Goal: Use online tool/utility: Utilize a website feature to perform a specific function

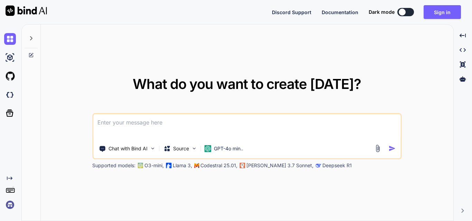
click at [172, 121] on textarea at bounding box center [246, 127] width 307 height 26
paste textarea
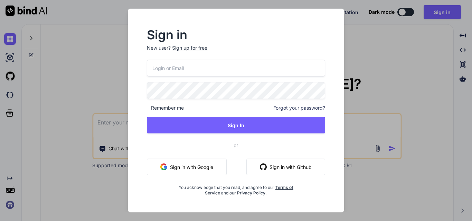
click at [195, 71] on input "email" at bounding box center [236, 68] width 178 height 17
type input "[EMAIL_ADDRESS][DOMAIN_NAME]"
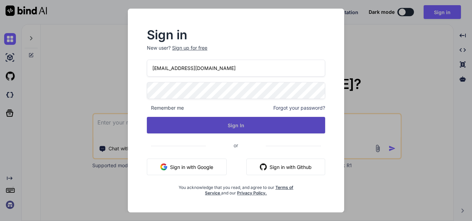
click at [234, 125] on button "Sign In" at bounding box center [236, 125] width 178 height 17
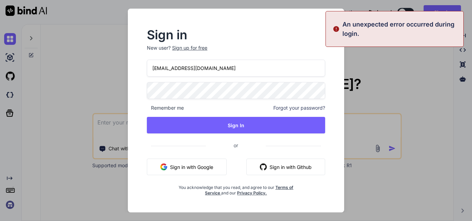
click at [167, 169] on img "button" at bounding box center [163, 167] width 7 height 7
click at [167, 169] on div "Supported models: O3-mini, Llama 3, Codestral 25.01, [PERSON_NAME] 3.7 Sonnet, …" at bounding box center [264, 165] width 345 height 7
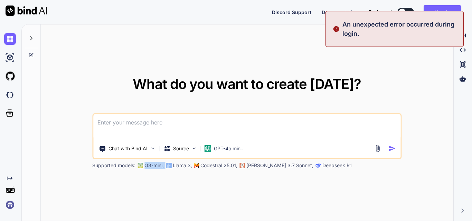
click at [167, 169] on div "Supported models: O3-mini, Llama 3, Codestral 25.01, [PERSON_NAME] 3.7 Sonnet, …" at bounding box center [264, 165] width 345 height 7
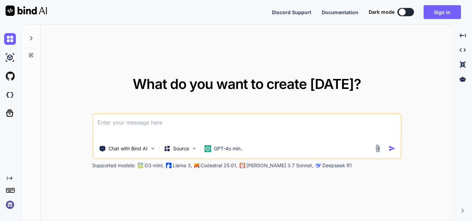
click at [171, 125] on textarea at bounding box center [246, 127] width 307 height 26
paste textarea
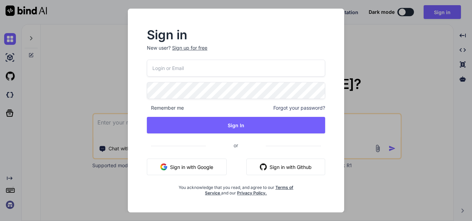
type input "[EMAIL_ADDRESS][DOMAIN_NAME]"
click at [184, 170] on button "Sign in with Google" at bounding box center [187, 167] width 80 height 17
click at [194, 167] on button "Sign in with Google" at bounding box center [187, 167] width 80 height 17
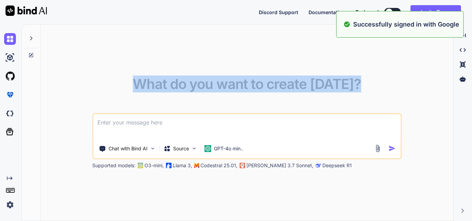
drag, startPoint x: 290, startPoint y: 52, endPoint x: 166, endPoint y: 112, distance: 137.9
click at [166, 112] on div "What do you want to create [DATE]? Chat with Bind AI Source GPT-4o min.. Suppor…" at bounding box center [247, 123] width 412 height 197
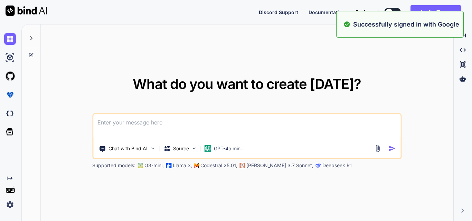
click at [136, 126] on textarea at bounding box center [246, 127] width 307 height 26
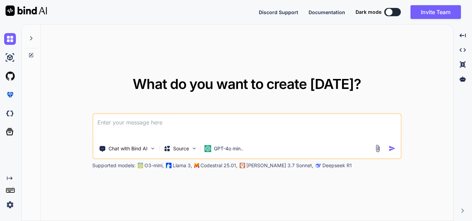
paste textarea "<!DOCTYPE html> <html lang="en"> <head> <meta charset="UTF-8"> <meta name="view…"
type textarea "<!DOCTYPE html> <html lang="en"> <head> <meta charset="UTF-8"> <meta name="view…"
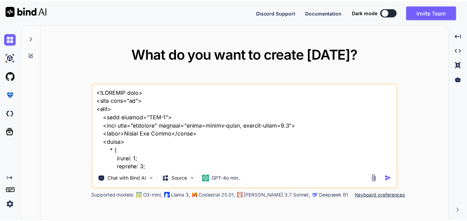
scroll to position [2405, 0]
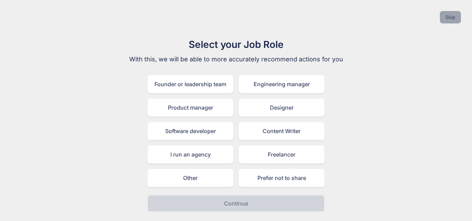
click at [448, 21] on button "Skip" at bounding box center [450, 17] width 21 height 12
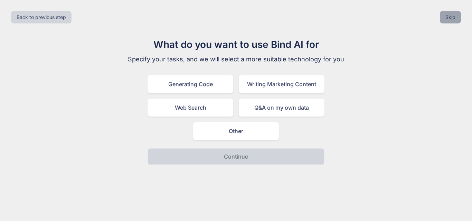
click at [448, 21] on button "Skip" at bounding box center [450, 17] width 21 height 12
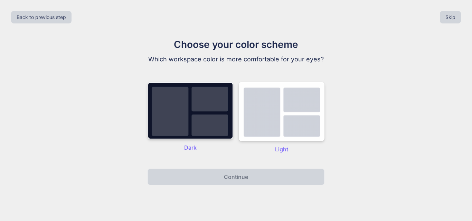
click at [198, 106] on img at bounding box center [190, 110] width 86 height 57
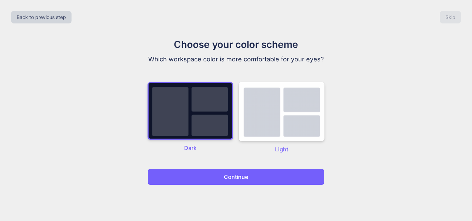
click at [205, 174] on button "Continue" at bounding box center [235, 177] width 177 height 17
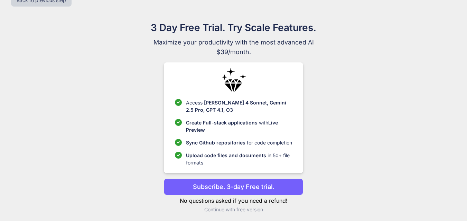
scroll to position [20, 0]
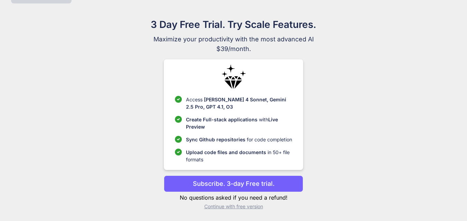
click at [239, 207] on p "Continue with free version" at bounding box center [233, 206] width 139 height 7
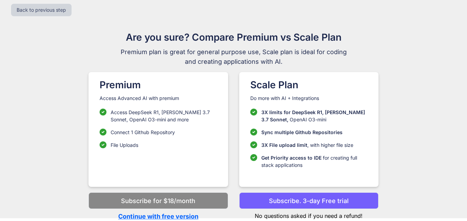
click at [176, 218] on p "Continue with free version" at bounding box center [157, 216] width 139 height 9
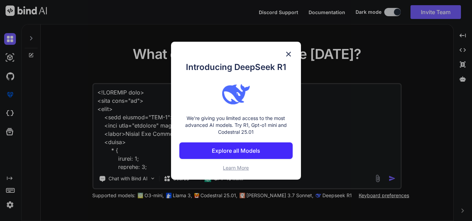
click at [287, 55] on img at bounding box center [288, 54] width 8 height 8
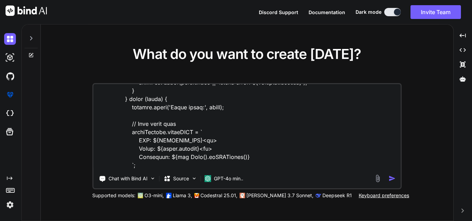
scroll to position [2373, 0]
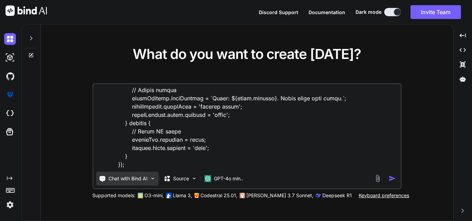
click at [138, 181] on p "Chat with Bind AI" at bounding box center [127, 178] width 39 height 7
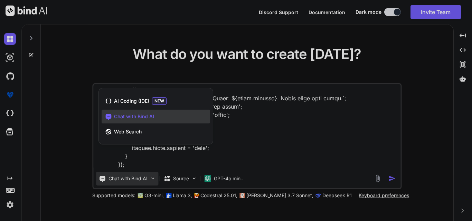
click at [170, 166] on div at bounding box center [236, 110] width 472 height 221
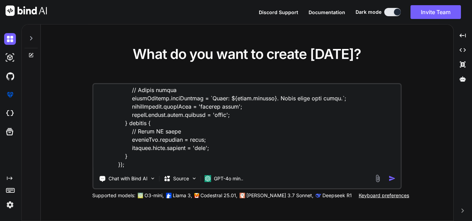
click at [170, 166] on textarea at bounding box center [246, 127] width 307 height 86
click at [170, 168] on textarea at bounding box center [246, 127] width 307 height 86
paste textarea "<!DOCTYPE html> <html lang="en"> <head> <meta charset="UTF-8"> <meta name="view…"
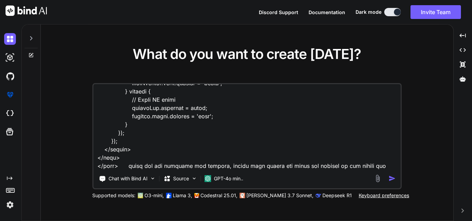
type textarea "<!DOCTYPE html> <html lang="en"> <head> <meta charset="UTF-8"> <meta name="view…"
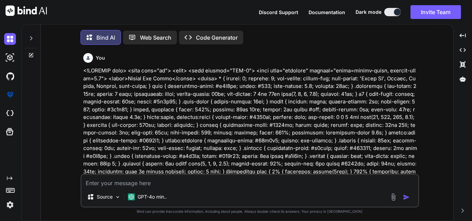
scroll to position [3, 0]
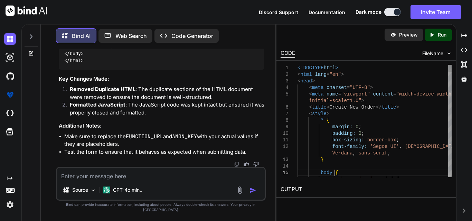
scroll to position [0, 0]
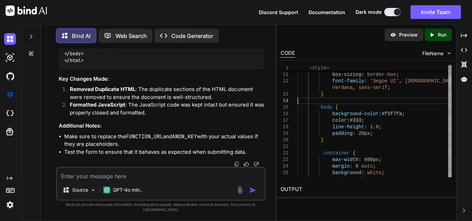
type textarea "<!DOCTYPE html> <html lang="en"> <head> <meta charset="UTF-8"> <meta name="view…"
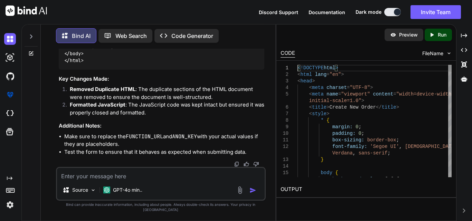
drag, startPoint x: 297, startPoint y: 69, endPoint x: 317, endPoint y: 93, distance: 30.6
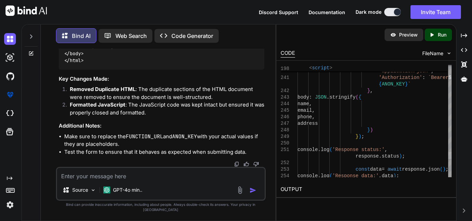
click at [448, 159] on div at bounding box center [449, 155] width 3 height 7
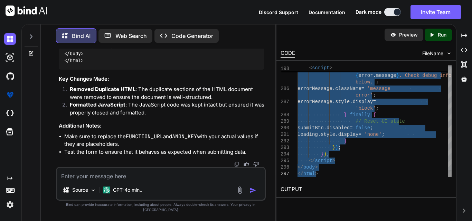
drag, startPoint x: 441, startPoint y: 159, endPoint x: 446, endPoint y: 210, distance: 51.7
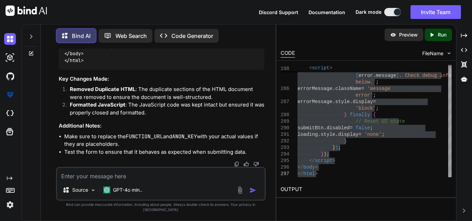
drag, startPoint x: 446, startPoint y: 191, endPoint x: 446, endPoint y: 186, distance: 4.8
click at [446, 186] on div "Preview Created with Pixso. Run CODE FileName 284 285 286 287 288 289 290 291 2…" at bounding box center [366, 122] width 180 height 197
click at [463, 112] on div "Created with Pixso. Created with Pixso. Created with Pixso. Created with Pixso." at bounding box center [464, 126] width 10 height 192
